Goal: Check status

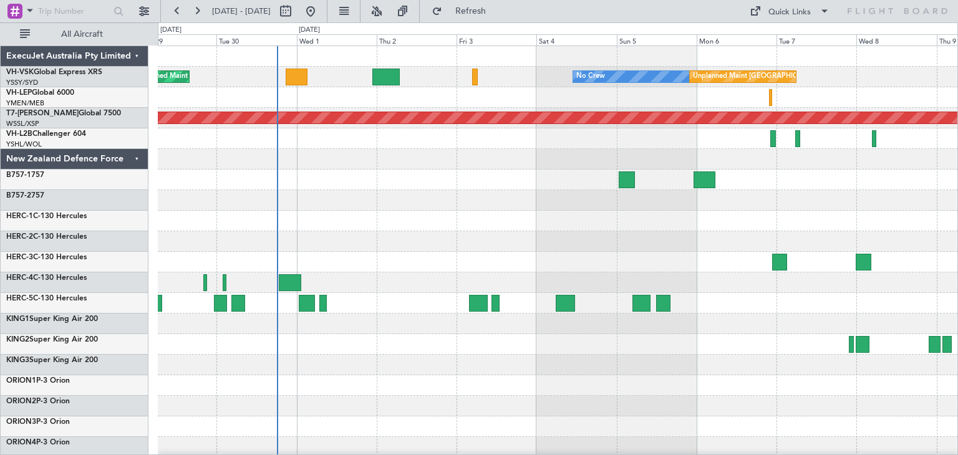
click at [369, 243] on div at bounding box center [557, 241] width 799 height 21
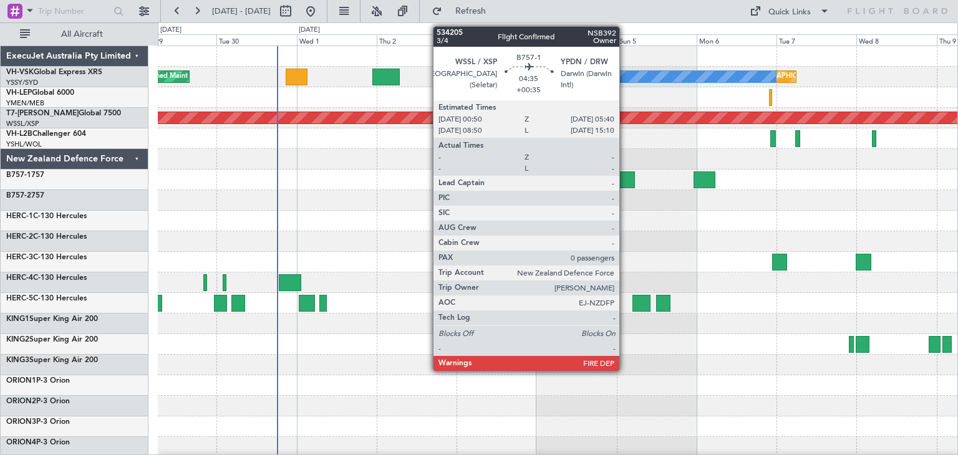
click at [625, 178] on div at bounding box center [627, 179] width 16 height 17
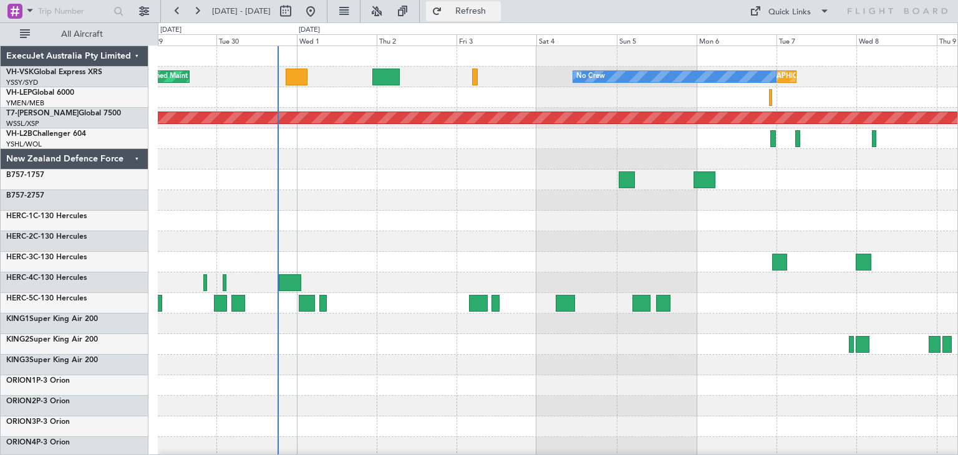
click at [501, 18] on button "Refresh" at bounding box center [463, 11] width 75 height 20
click at [137, 56] on div "ExecuJet Australia Pty Limited" at bounding box center [75, 56] width 148 height 21
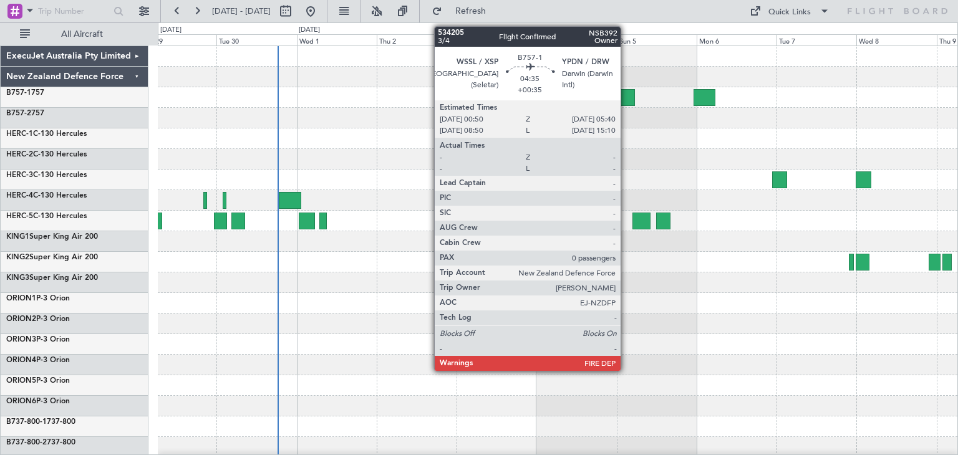
click at [626, 92] on div at bounding box center [627, 97] width 16 height 17
click at [628, 95] on div at bounding box center [627, 97] width 16 height 17
click at [629, 94] on div at bounding box center [627, 97] width 16 height 17
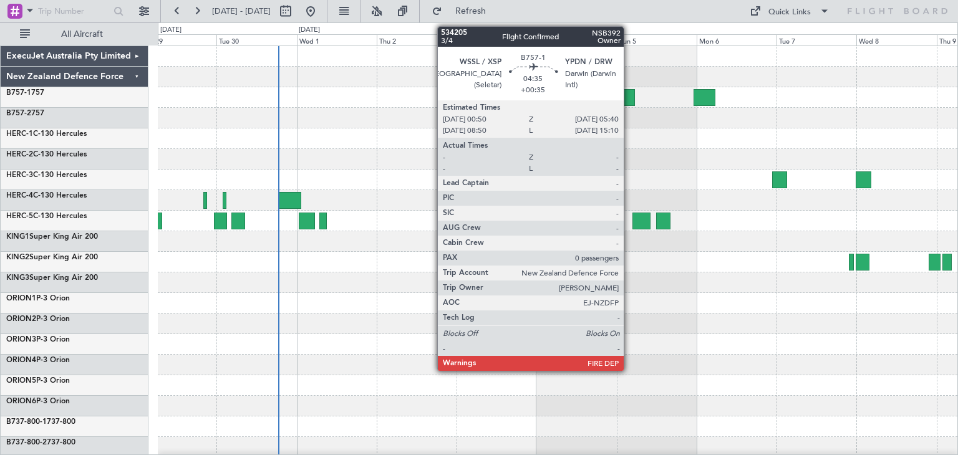
click at [629, 94] on div at bounding box center [627, 97] width 16 height 17
click at [626, 95] on div at bounding box center [627, 97] width 16 height 17
